Goal: Check status: Check status

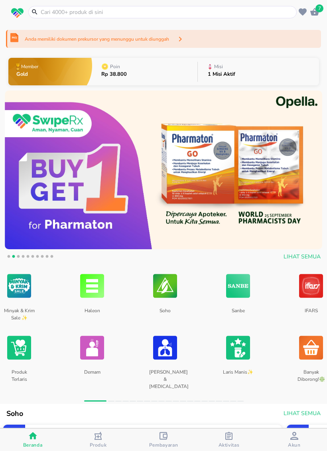
click at [227, 421] on icon "button" at bounding box center [228, 436] width 7 height 8
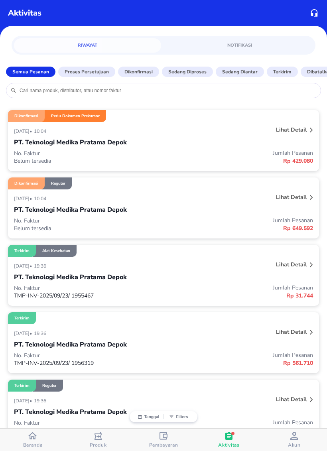
click at [283, 162] on p "Rp 429.080" at bounding box center [239, 161] width 150 height 8
